Goal: Information Seeking & Learning: Learn about a topic

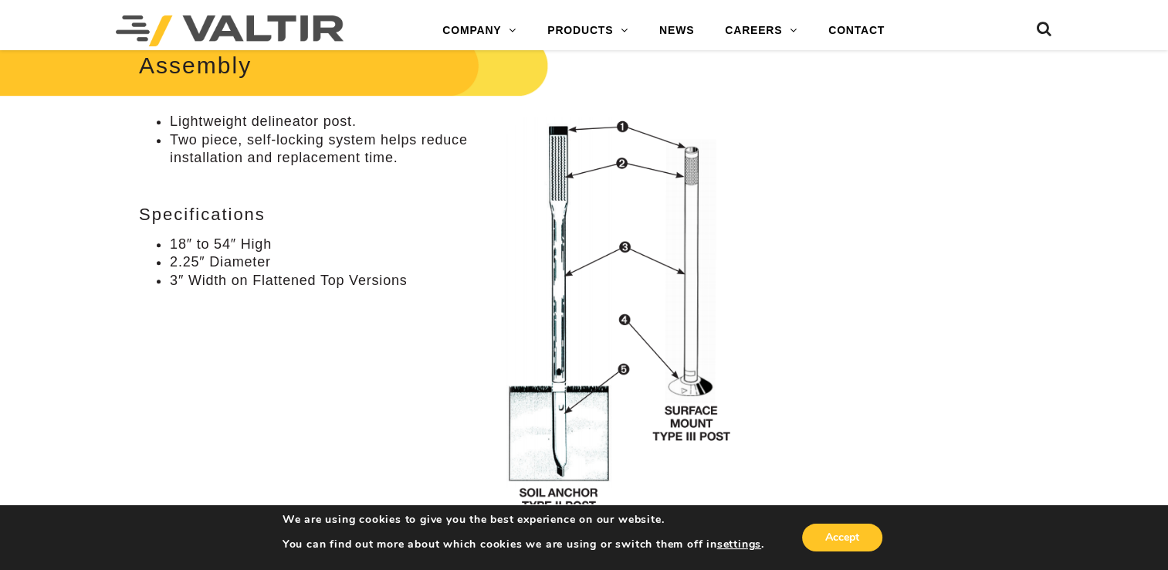
scroll to position [1003, 0]
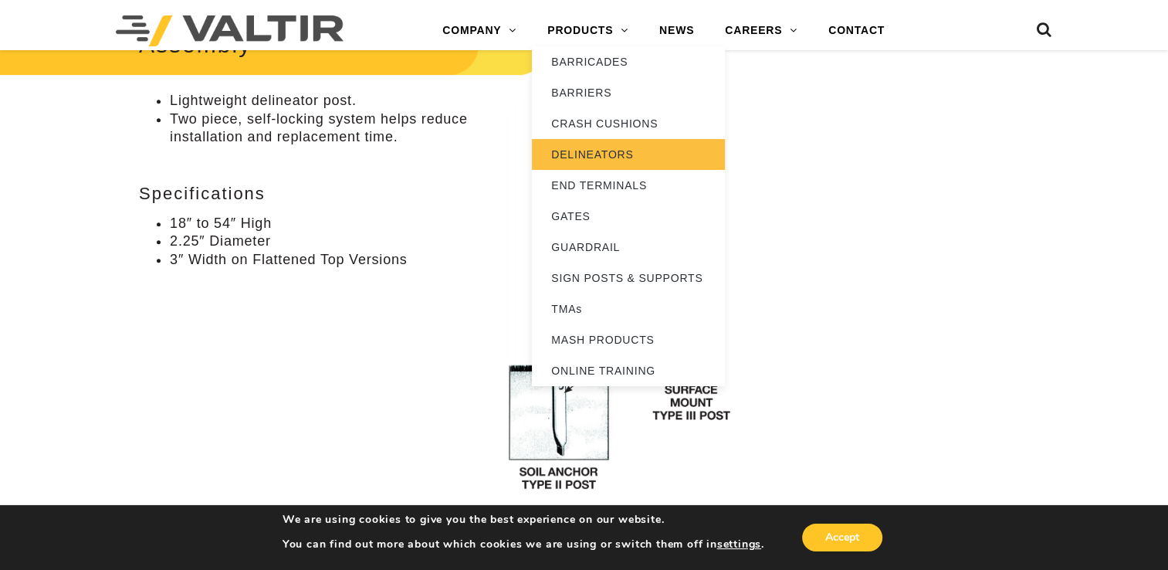
click at [573, 154] on link "DELINEATORS" at bounding box center [628, 154] width 193 height 31
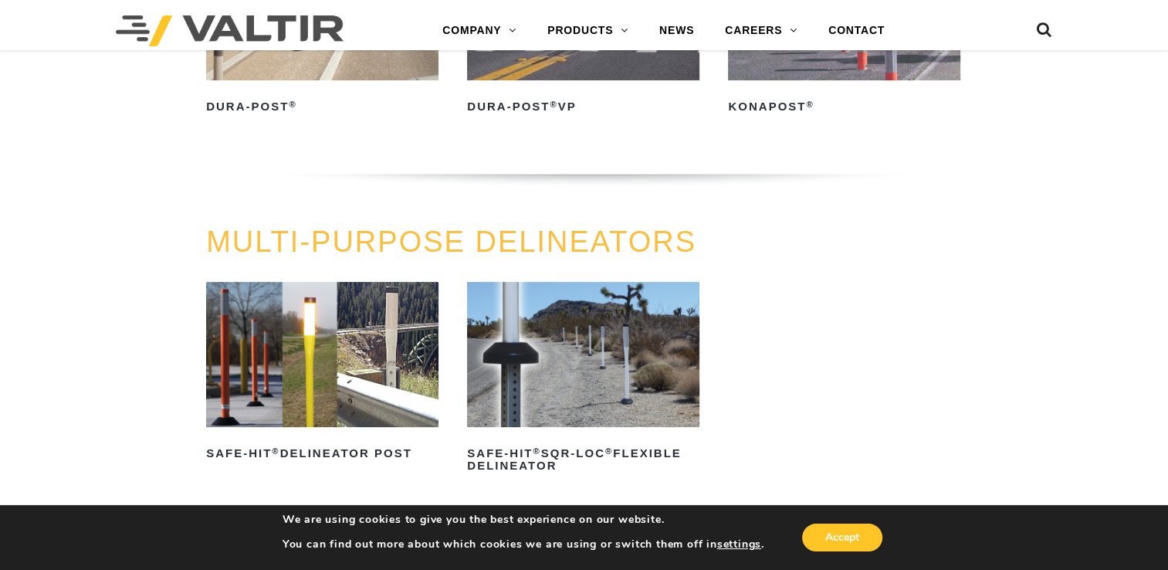
scroll to position [386, 0]
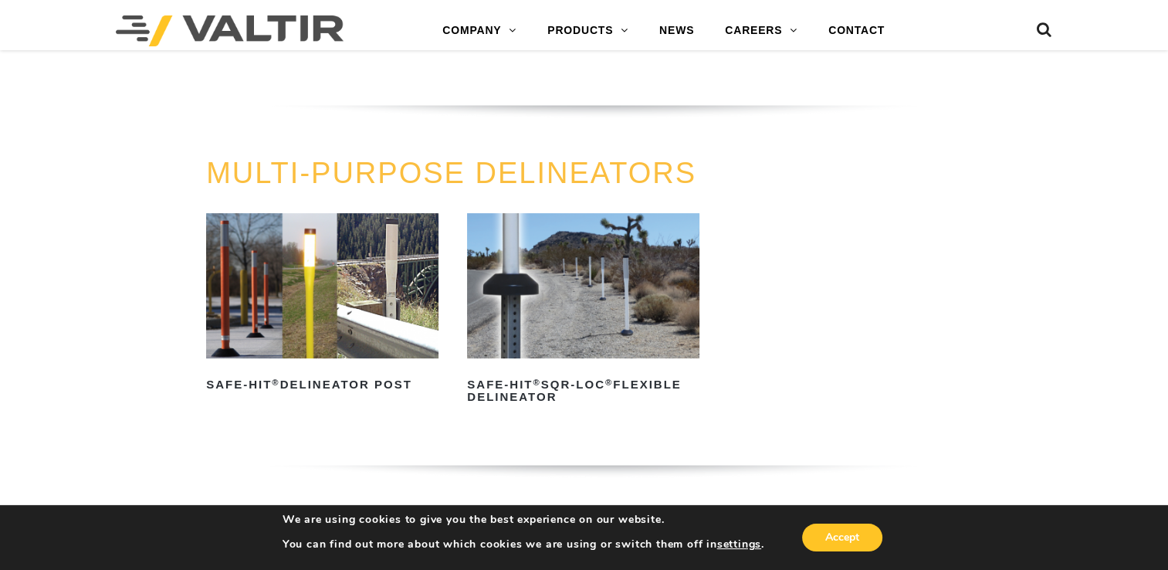
click at [536, 306] on img at bounding box center [583, 285] width 232 height 145
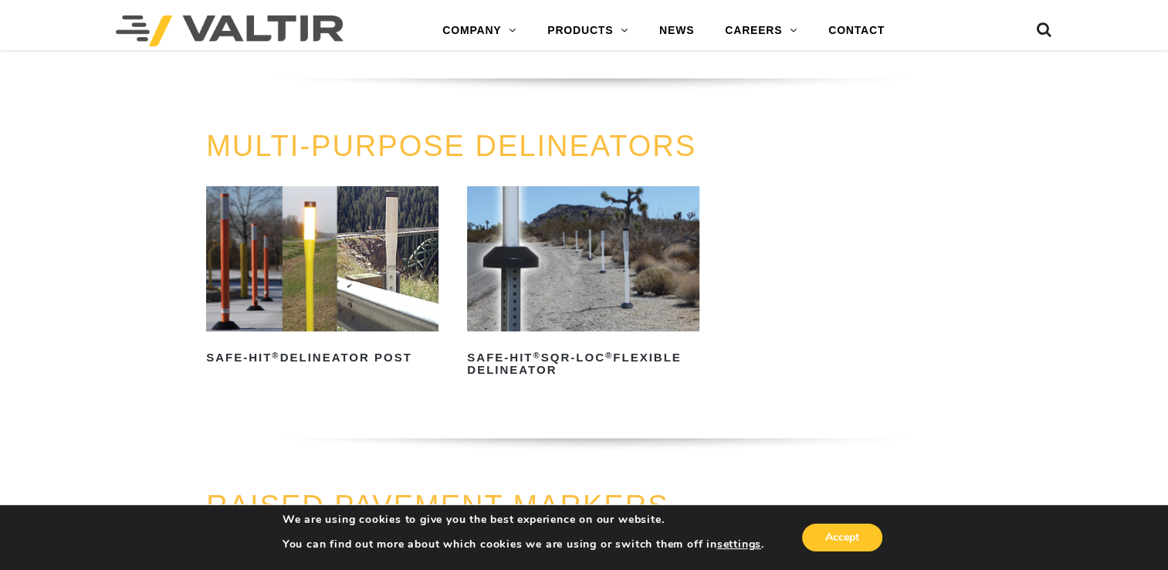
scroll to position [407, 0]
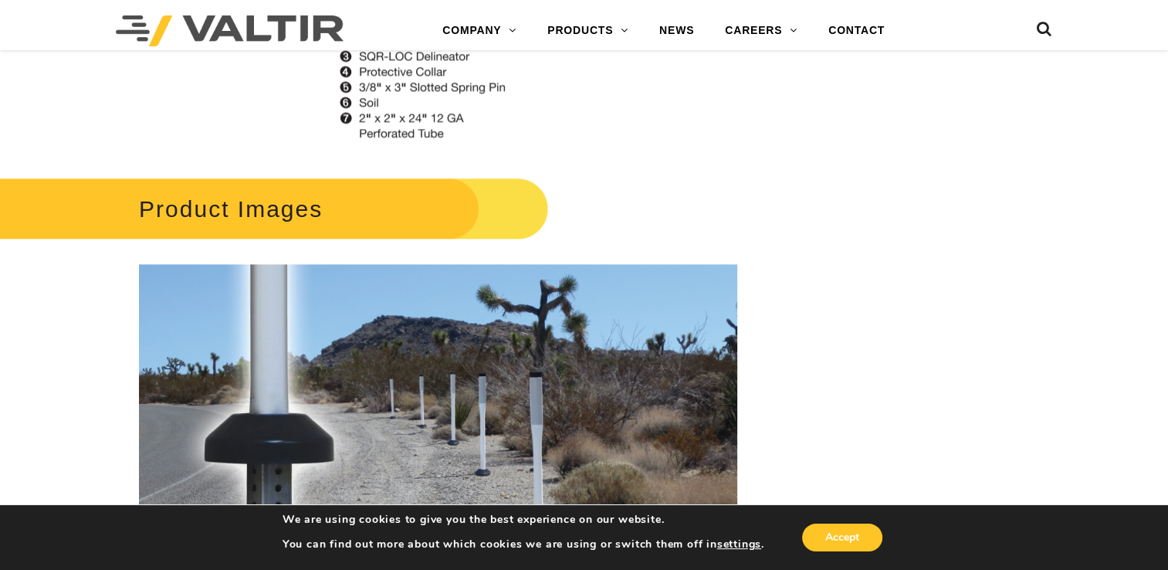
scroll to position [2238, 0]
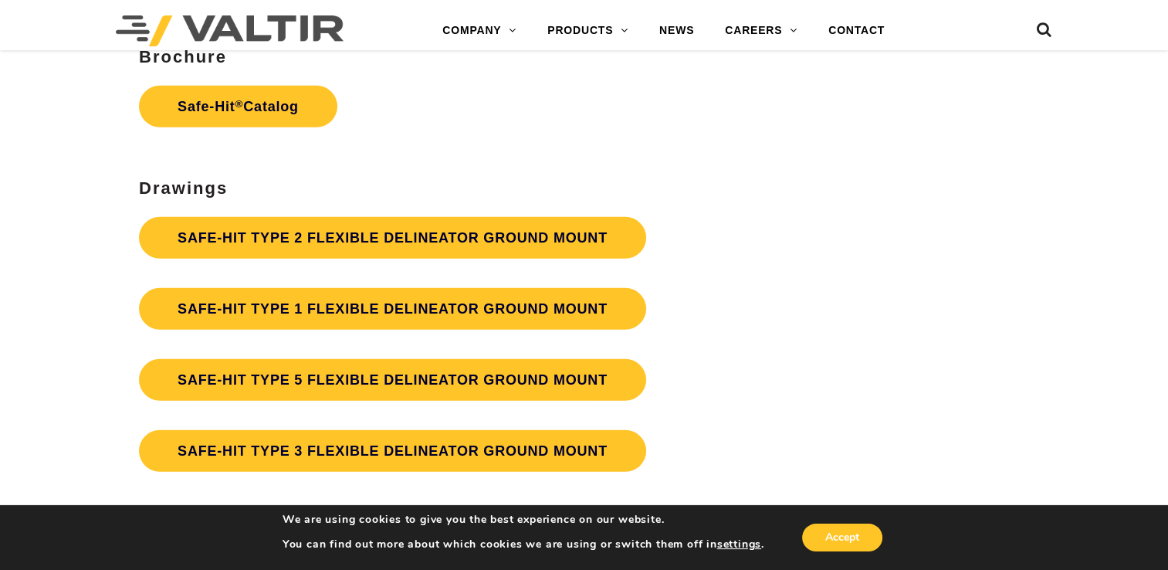
scroll to position [4167, 0]
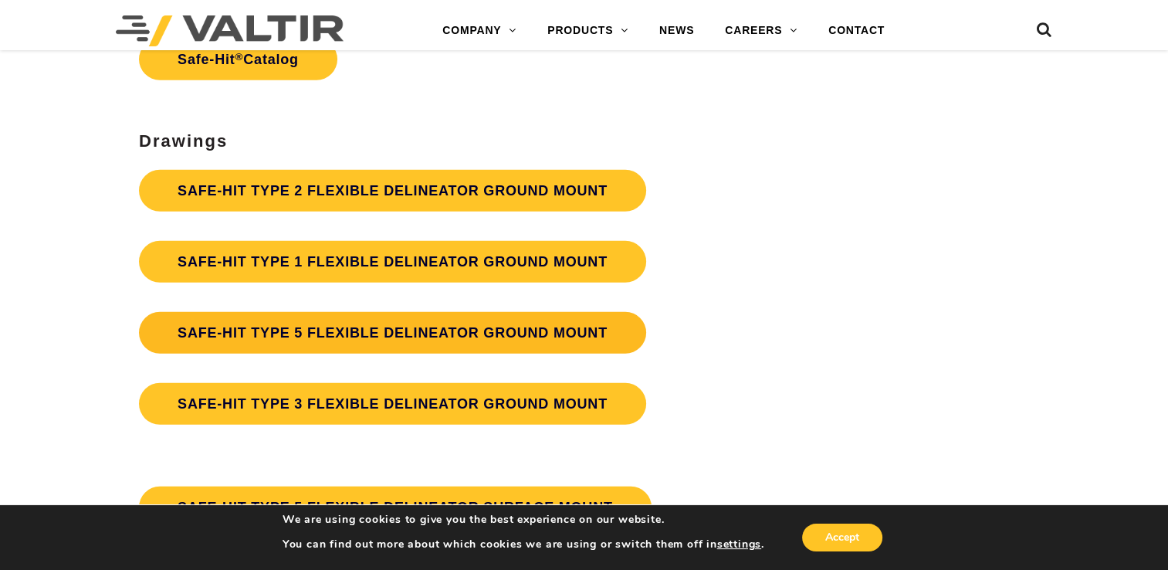
click at [374, 337] on link "SAFE-HIT TYPE 5 FLEXIBLE DELINEATOR GROUND MOUNT" at bounding box center [392, 333] width 507 height 42
